Goal: Browse casually: Explore the website without a specific task or goal

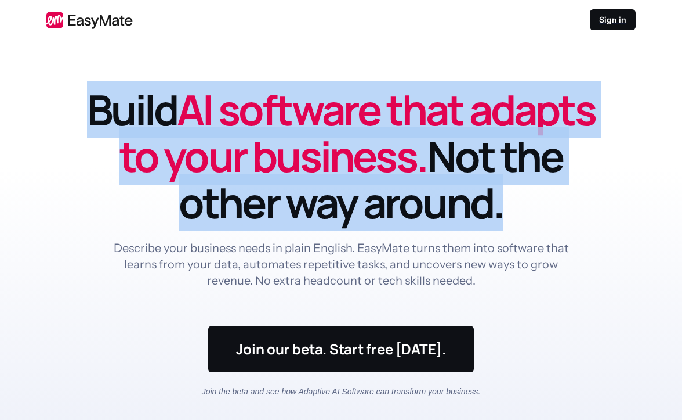
drag, startPoint x: 213, startPoint y: 81, endPoint x: 486, endPoint y: 227, distance: 310.0
click at [486, 226] on h1 "Build AI software that adapts to your business. Not the other way around." at bounding box center [341, 155] width 534 height 139
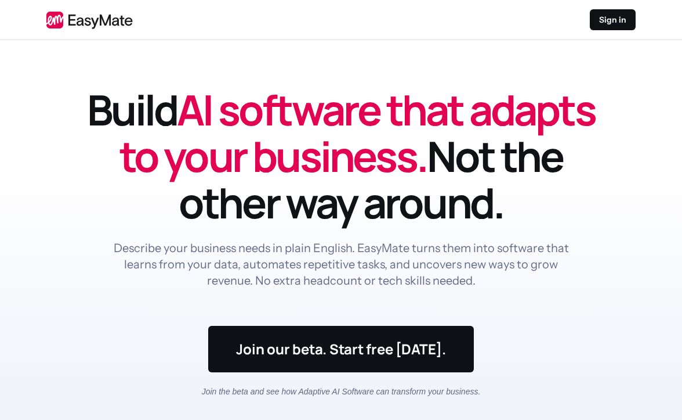
drag, startPoint x: 486, startPoint y: 227, endPoint x: 211, endPoint y: 109, distance: 299.8
click at [211, 109] on h1 "Build AI software that adapts to your business. Not the other way around." at bounding box center [341, 155] width 534 height 139
click at [211, 109] on span "AI software that adapts to your business." at bounding box center [358, 133] width 476 height 104
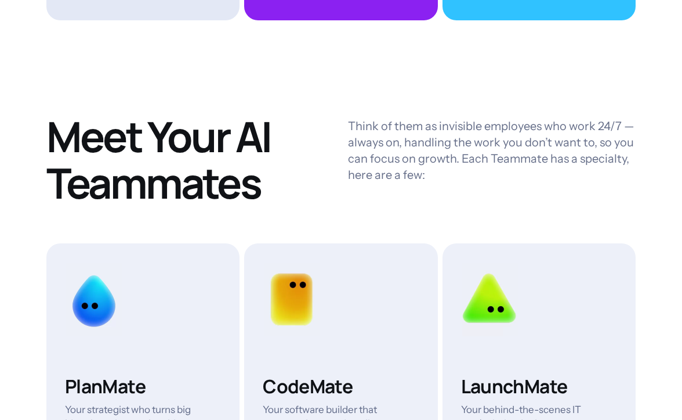
scroll to position [3067, 0]
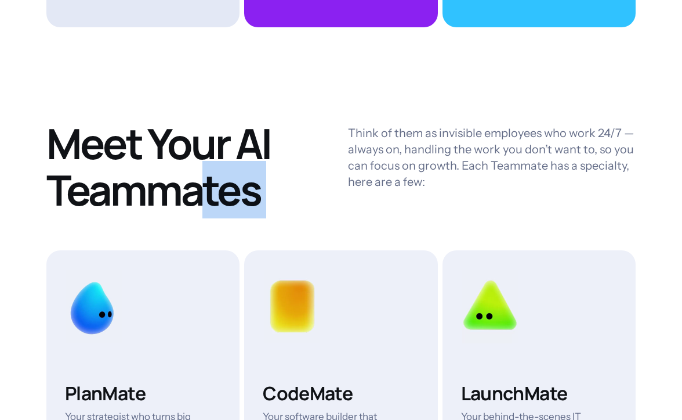
drag, startPoint x: 346, startPoint y: 115, endPoint x: 201, endPoint y: 163, distance: 152.9
click at [201, 163] on div "Meet Your AI Teammates Think of them as invisible employees who work 24/7 — alw…" at bounding box center [341, 166] width 590 height 93
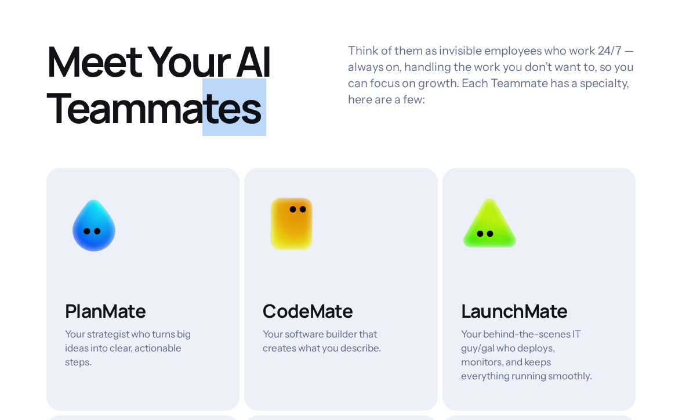
scroll to position [3227, 0]
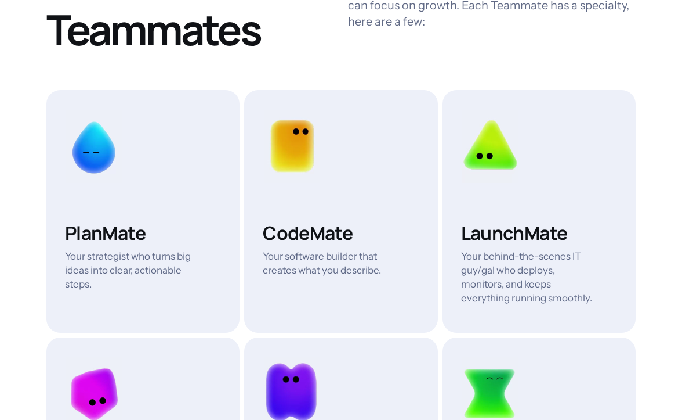
click at [306, 231] on h3 "CodeMate" at bounding box center [329, 232] width 133 height 23
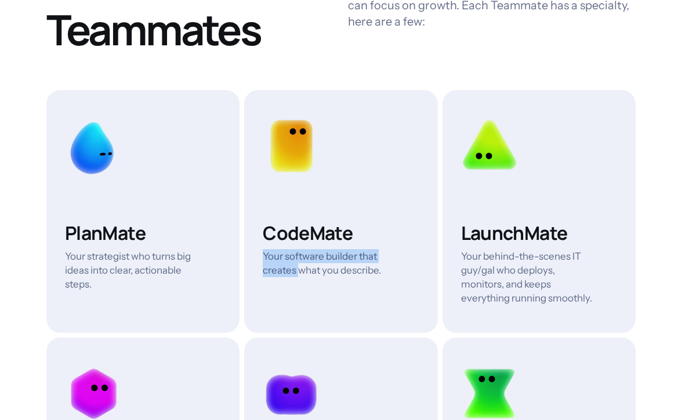
drag, startPoint x: 297, startPoint y: 239, endPoint x: 299, endPoint y: 262, distance: 23.3
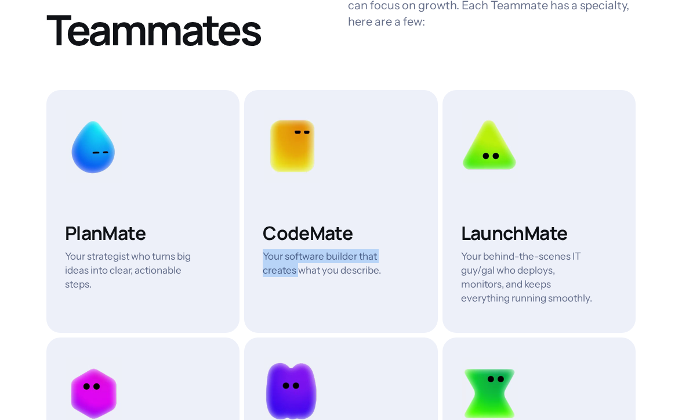
click at [299, 262] on div "CodeMate Your software builder that creates what you describe." at bounding box center [341, 249] width 156 height 56
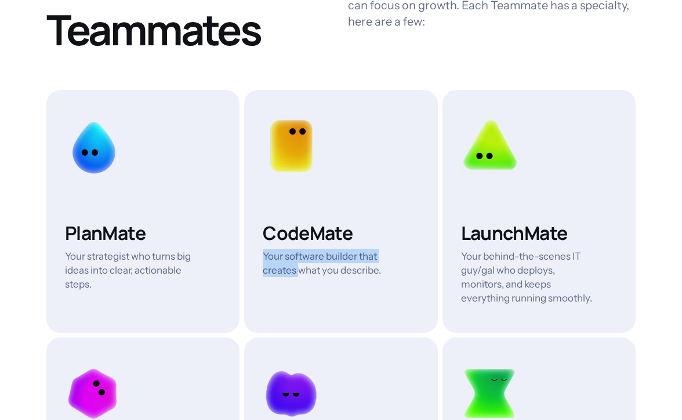
click at [299, 262] on p "Your software builder that creates what you describe." at bounding box center [329, 263] width 133 height 28
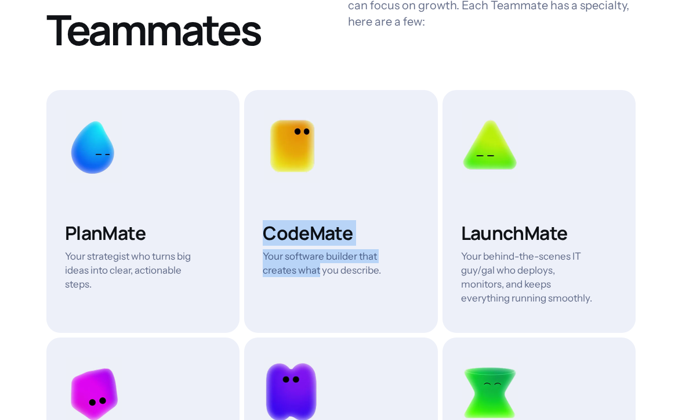
drag, startPoint x: 299, startPoint y: 262, endPoint x: 292, endPoint y: 225, distance: 37.8
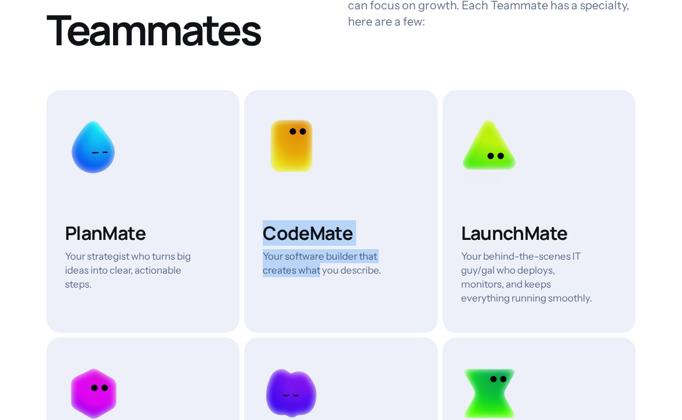
click at [292, 225] on div "CodeMate Your software builder that creates what you describe." at bounding box center [341, 249] width 156 height 56
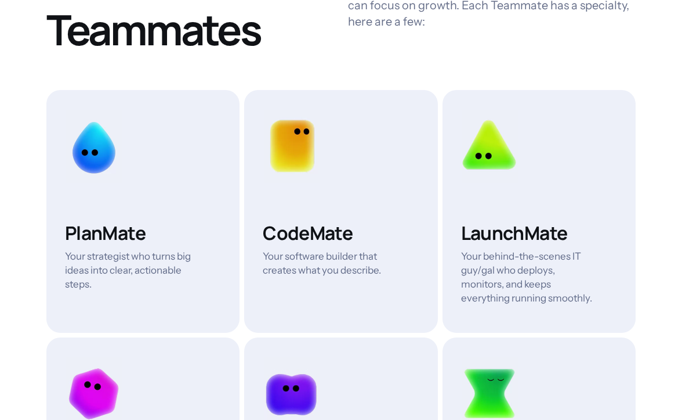
click at [185, 251] on p "Your strategist who turns big ideas into clear, actionable steps." at bounding box center [131, 270] width 133 height 42
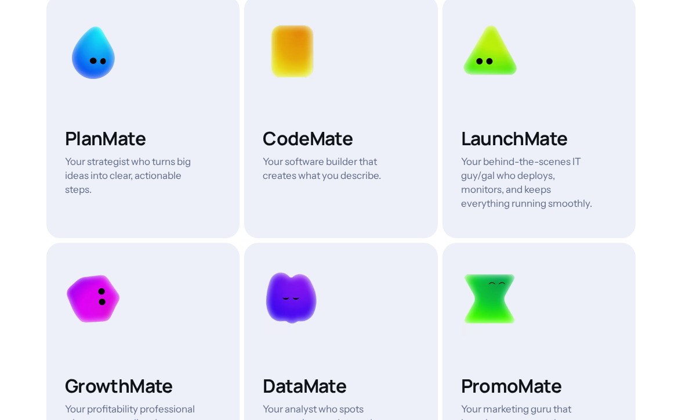
scroll to position [3321, 0]
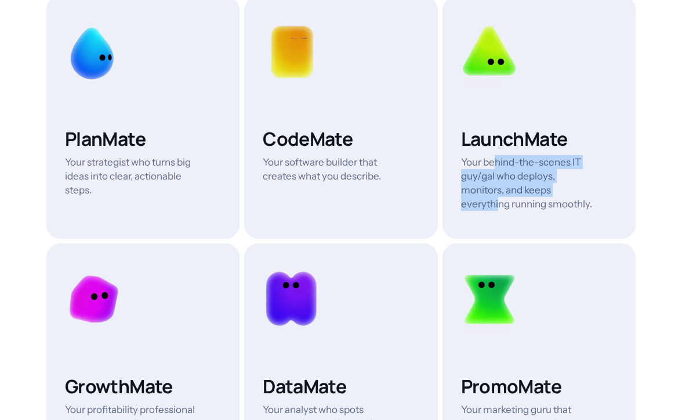
drag, startPoint x: 496, startPoint y: 154, endPoint x: 497, endPoint y: 198, distance: 43.5
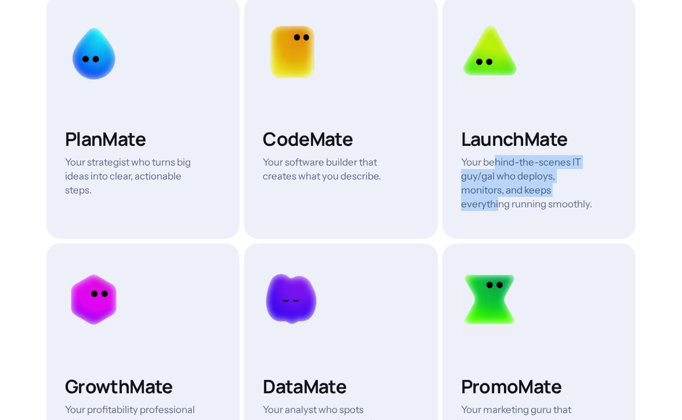
click at [497, 198] on p "Your behind-the-scenes IT guy/gal who deploys, monitors, and keeps everything r…" at bounding box center [527, 183] width 133 height 56
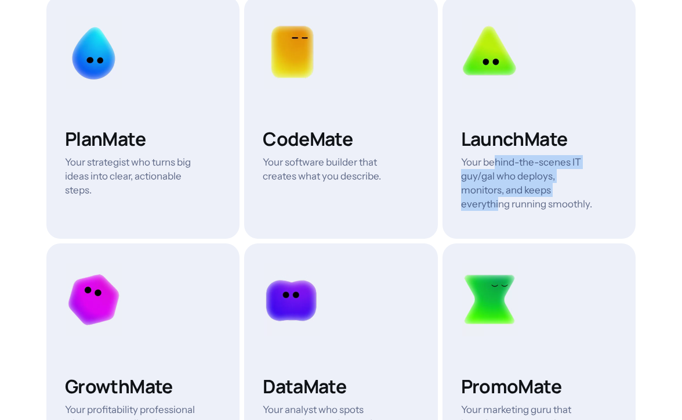
click at [497, 198] on p "Your behind-the-scenes IT guy/gal who deploys, monitors, and keeps everything r…" at bounding box center [527, 183] width 133 height 56
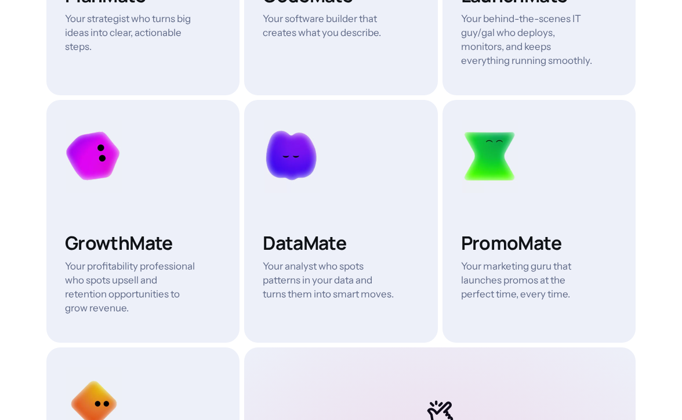
scroll to position [3464, 0]
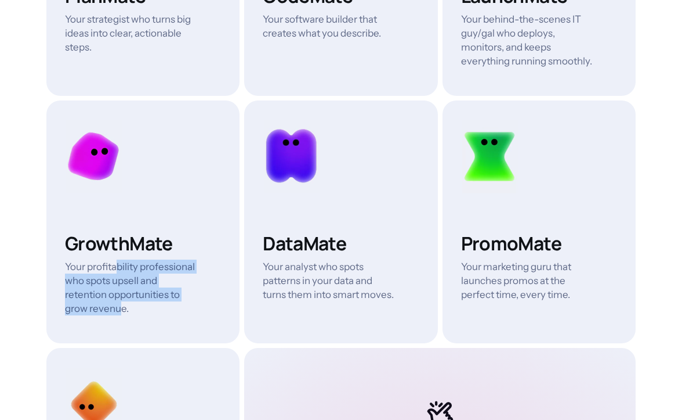
drag, startPoint x: 118, startPoint y: 256, endPoint x: 121, endPoint y: 295, distance: 38.4
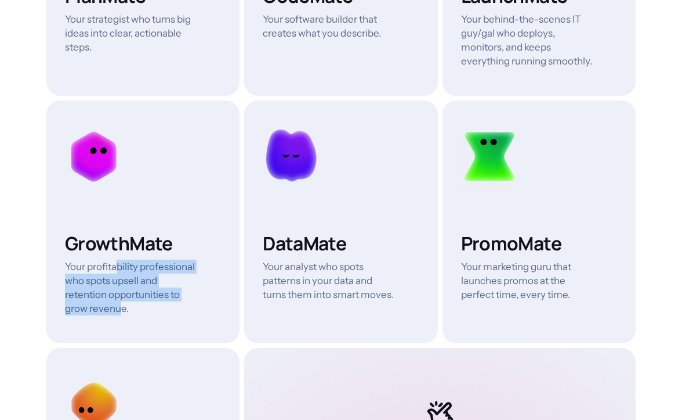
click at [121, 295] on p "Your profitability professional who spots upsell and retention opportunities to…" at bounding box center [131, 287] width 133 height 56
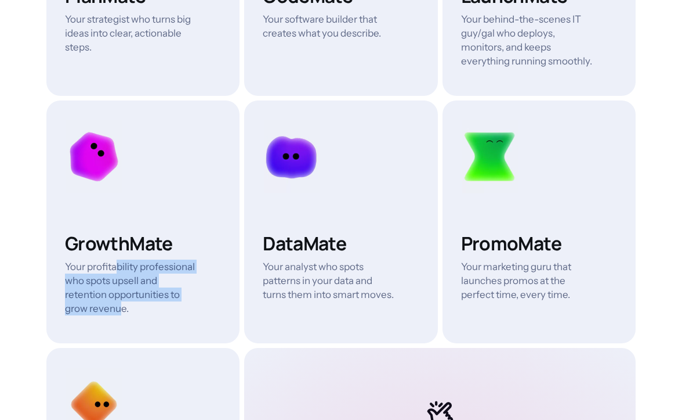
click at [121, 295] on p "Your profitability professional who spots upsell and retention opportunities to…" at bounding box center [131, 287] width 133 height 56
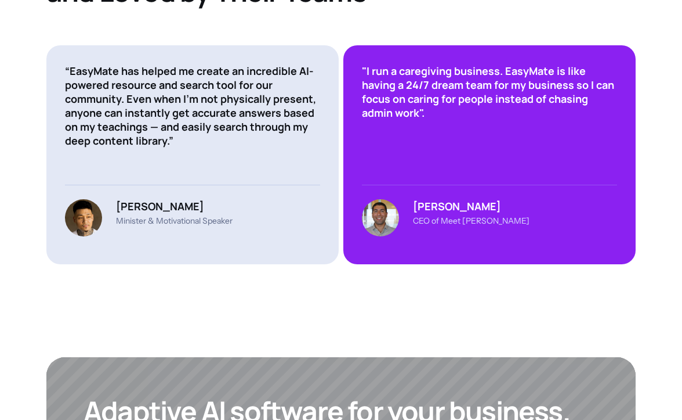
scroll to position [4205, 0]
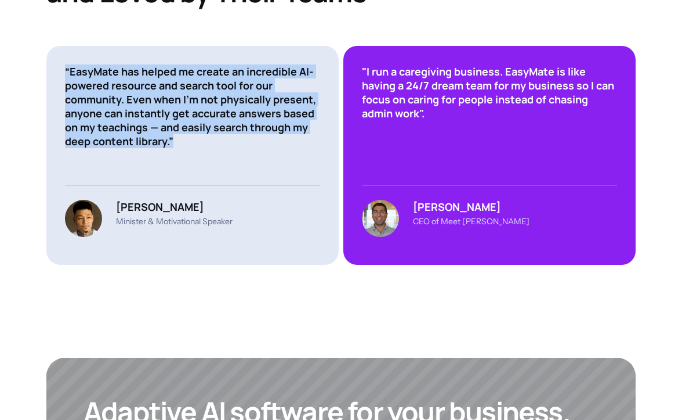
drag, startPoint x: 130, startPoint y: 39, endPoint x: 188, endPoint y: 142, distance: 117.5
click at [188, 142] on div "“EasyMate has helped me create an incredible AI-powered resource and search too…" at bounding box center [192, 155] width 292 height 219
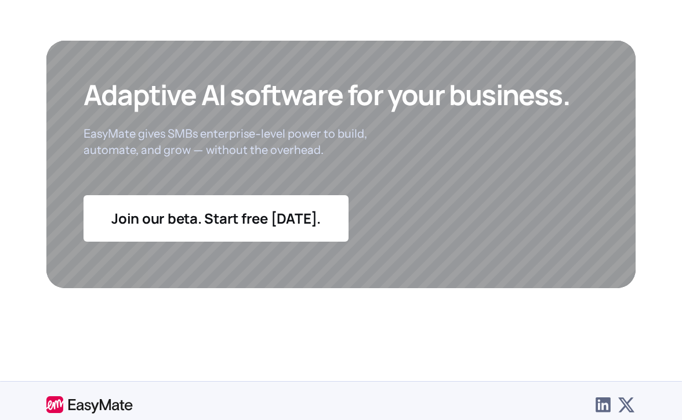
scroll to position [4559, 0]
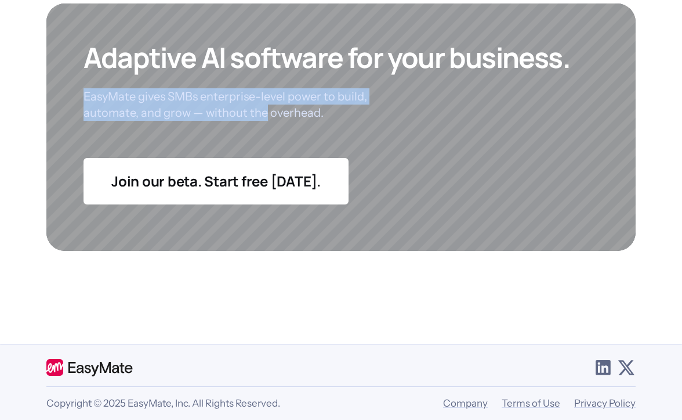
drag, startPoint x: 195, startPoint y: 79, endPoint x: 265, endPoint y: 103, distance: 74.3
click at [265, 103] on div "Adaptive AI software for your business. EasyMate gives SMBs enterprise-level po…" at bounding box center [327, 81] width 487 height 80
click at [265, 103] on p "EasyMate gives SMBs enterprise-level power to build, automate, and grow — witho…" at bounding box center [235, 104] width 302 height 32
